Goal: Information Seeking & Learning: Learn about a topic

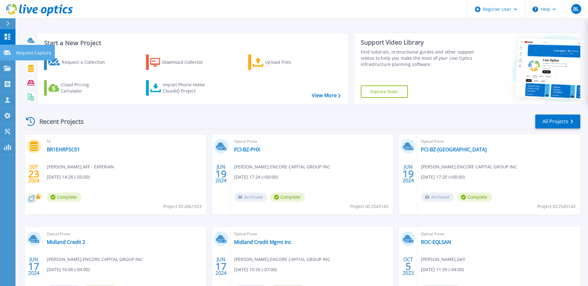
click at [5, 55] on div at bounding box center [7, 53] width 7 height 6
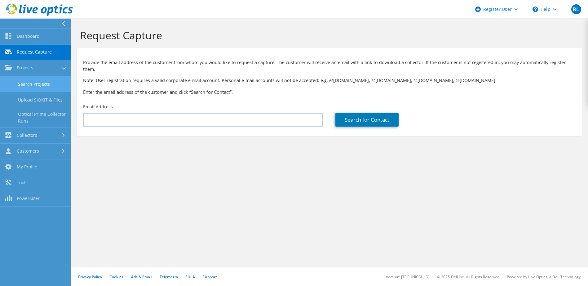
click at [42, 84] on link "Search Projects" at bounding box center [35, 84] width 71 height 16
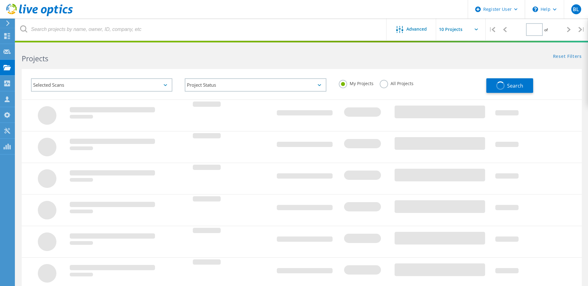
type input "1"
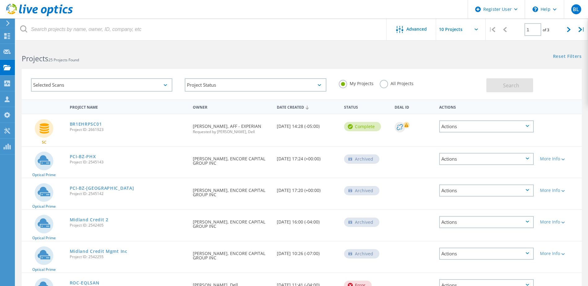
click at [400, 85] on label "All Projects" at bounding box center [397, 83] width 34 height 6
click at [0, 0] on input "All Projects" at bounding box center [0, 0] width 0 height 0
click at [503, 85] on span "Search" at bounding box center [511, 85] width 16 height 7
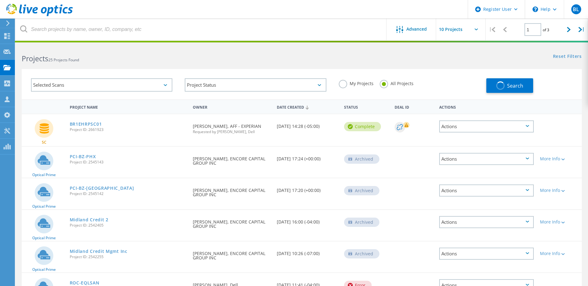
click at [90, 84] on div "Selected Scans" at bounding box center [101, 84] width 141 height 13
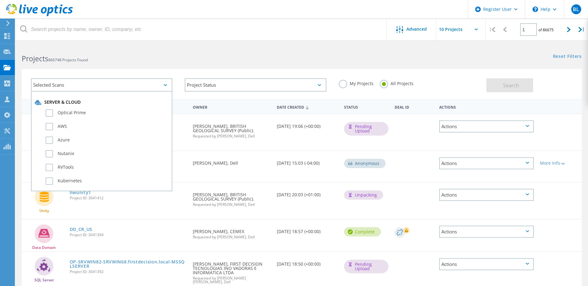
click at [73, 88] on div "Selected Scans" at bounding box center [101, 84] width 141 height 13
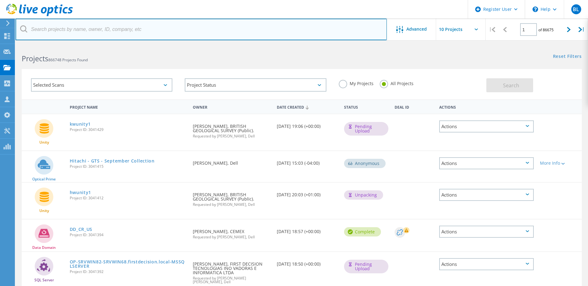
click at [77, 30] on input "text" at bounding box center [200, 30] width 371 height 22
paste input "Workshop"
drag, startPoint x: 77, startPoint y: 30, endPoint x: -7, endPoint y: 29, distance: 84.9
click at [0, 29] on html "Register User \n Help Explore Helpful Articles Contact Support BL Dell User Bry…" at bounding box center [294, 266] width 588 height 532
paste input "2960763"
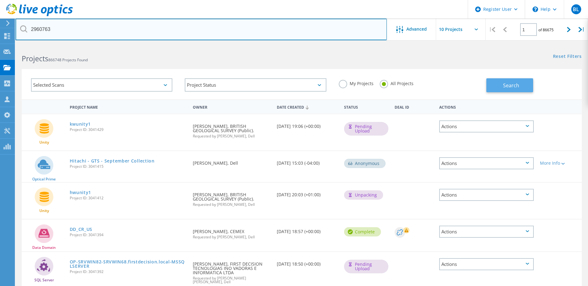
type input "2960763"
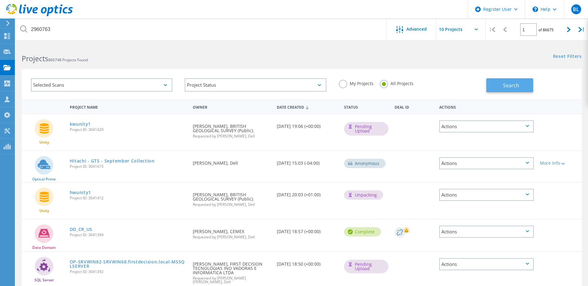
click at [519, 83] on button "Search" at bounding box center [509, 85] width 47 height 14
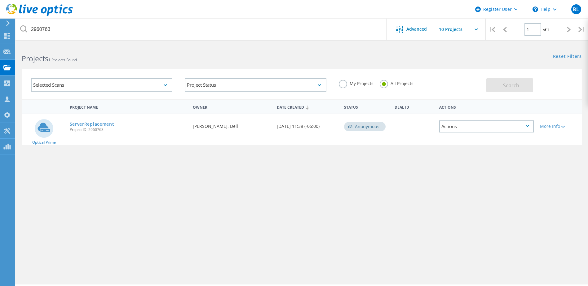
click at [80, 122] on link "ServerReplacement" at bounding box center [92, 124] width 45 height 4
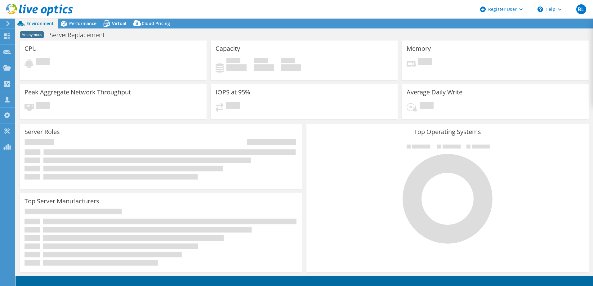
select select "USEast"
select select "USD"
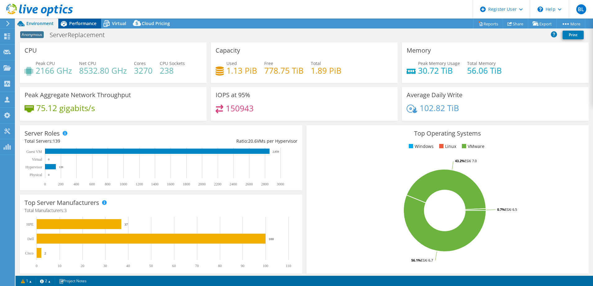
click at [81, 23] on span "Performance" at bounding box center [82, 23] width 27 height 6
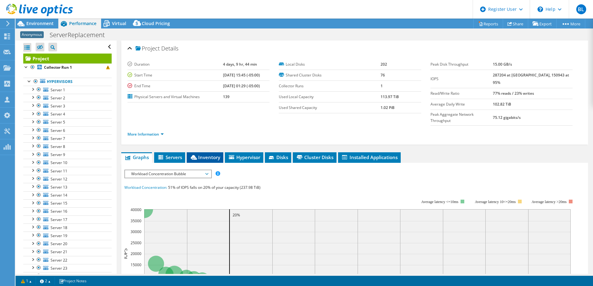
click at [197, 155] on icon at bounding box center [194, 157] width 6 height 5
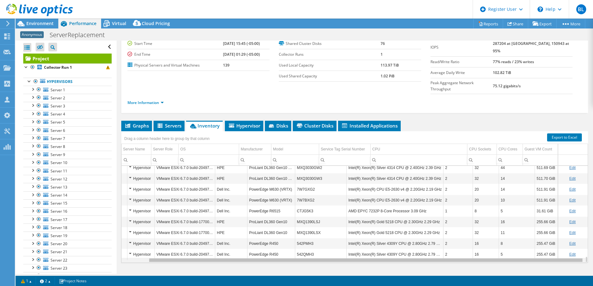
scroll to position [0, 29]
drag, startPoint x: 416, startPoint y: 249, endPoint x: 557, endPoint y: 248, distance: 140.7
click at [557, 248] on body "BL Dell User Bryan Leon Bryan.Leon@Dell.com Dell My Profile Log Out \n Help Exp…" at bounding box center [296, 143] width 593 height 286
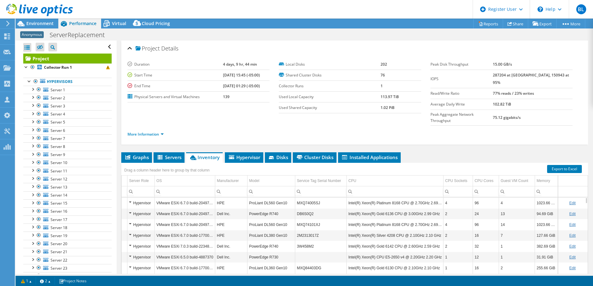
click at [456, 132] on div "Project Details Duration 4 days, 9 hr, 44 min Start Time 12/12/2023, 15:45 (-05…" at bounding box center [355, 180] width 476 height 278
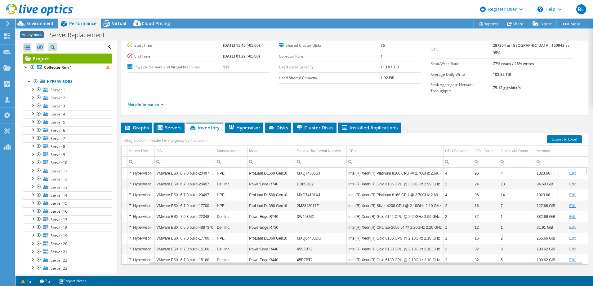
scroll to position [32, 0]
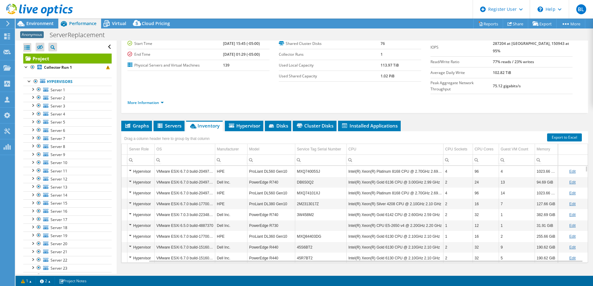
click at [222, 156] on input "Column Manufacturer, Filter cell" at bounding box center [231, 160] width 32 height 8
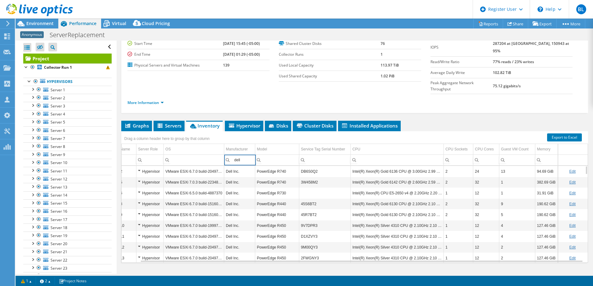
scroll to position [0, 20]
type input "d"
type input "h"
type input "p"
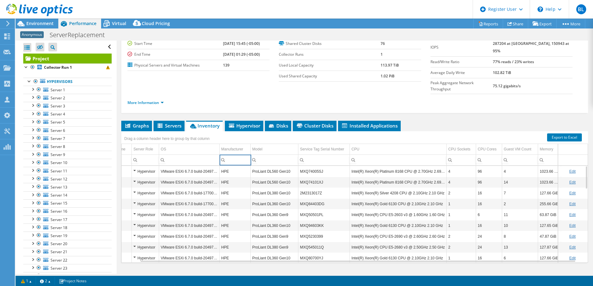
type input "h"
type input "p"
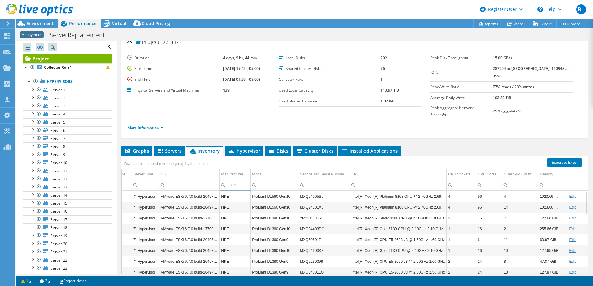
scroll to position [0, 0]
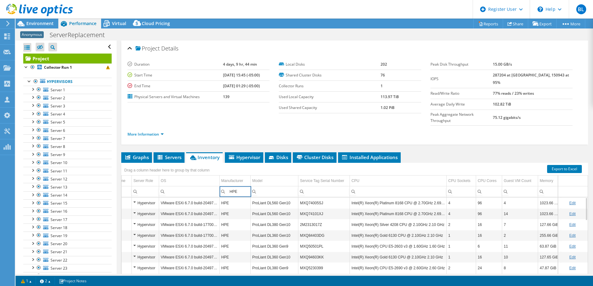
type input "HPE"
click at [447, 152] on ul "Graphs Servers Inventory Hypervisor Disks Cluster Disks Installed Applications" at bounding box center [354, 157] width 466 height 11
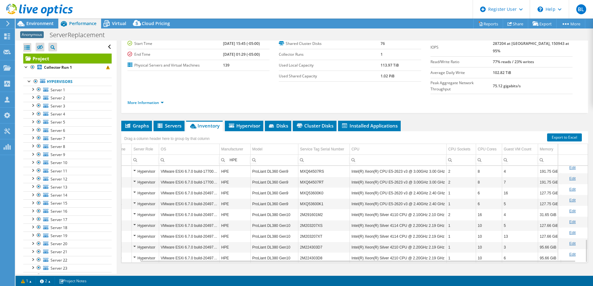
scroll to position [307, 20]
